Goal: Transaction & Acquisition: Download file/media

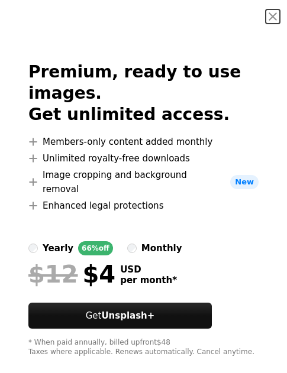
scroll to position [426, 0]
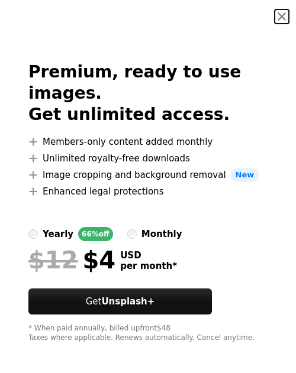
click at [275, 16] on button "An X shape" at bounding box center [282, 16] width 14 height 14
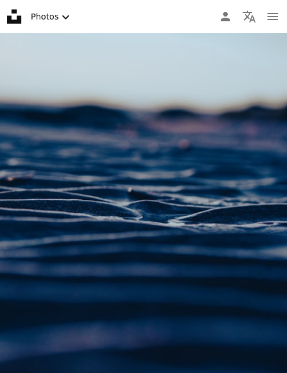
scroll to position [1207, 0]
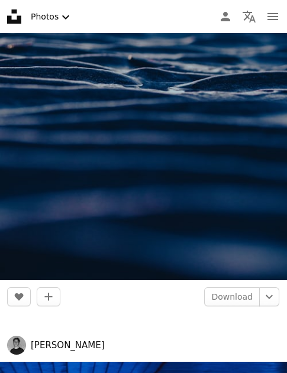
click at [152, 120] on img at bounding box center [143, 65] width 287 height 431
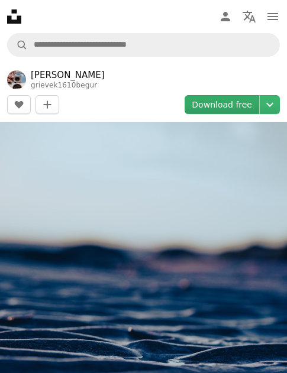
click at [215, 103] on link "Download free" at bounding box center [222, 104] width 75 height 19
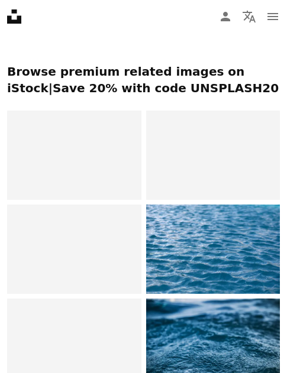
scroll to position [852, 0]
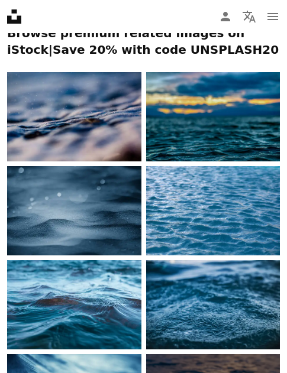
click at [195, 108] on img at bounding box center [213, 116] width 134 height 89
